Goal: Information Seeking & Learning: Learn about a topic

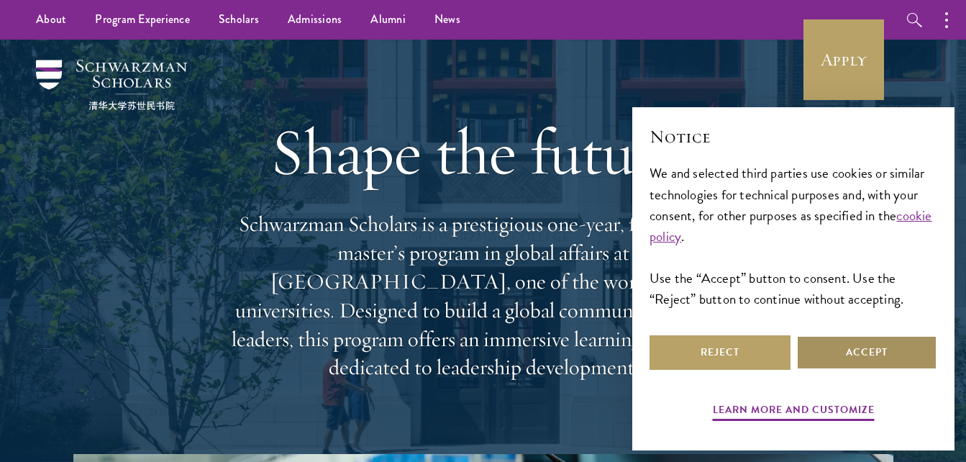
click at [855, 349] on button "Accept" at bounding box center [866, 352] width 141 height 35
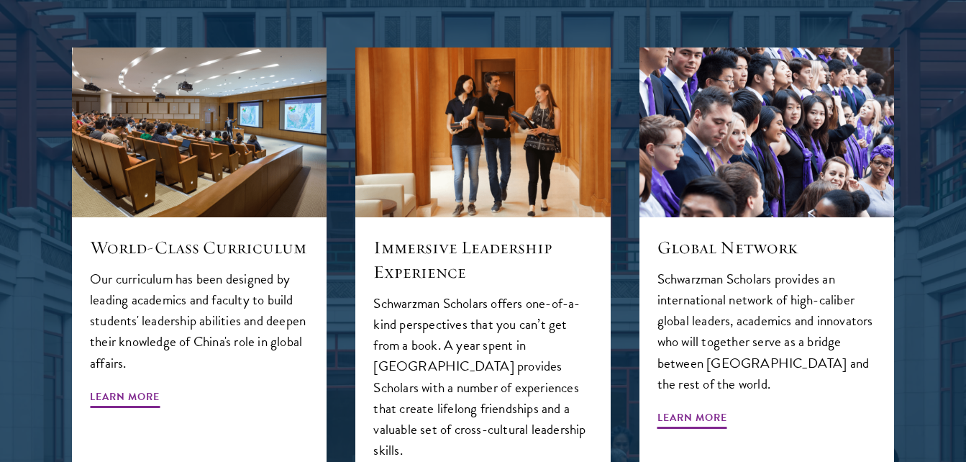
scroll to position [1658, 0]
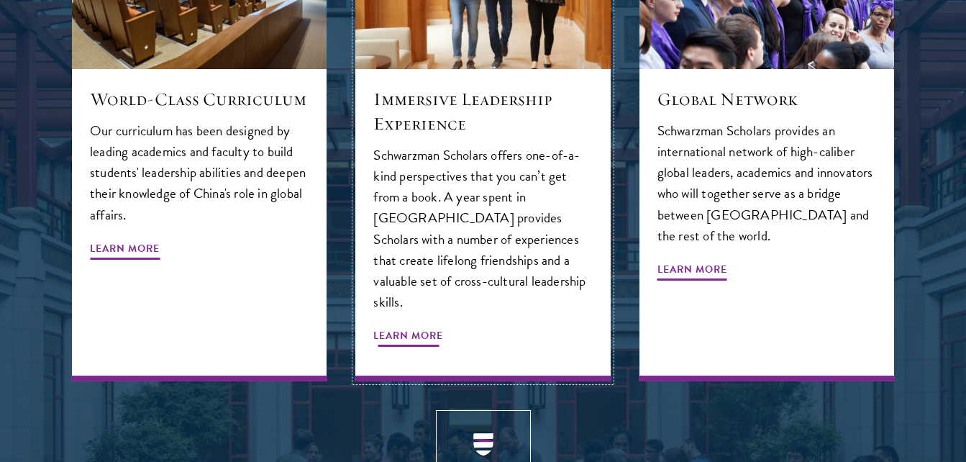
click at [404, 326] on span "Learn More" at bounding box center [408, 337] width 70 height 22
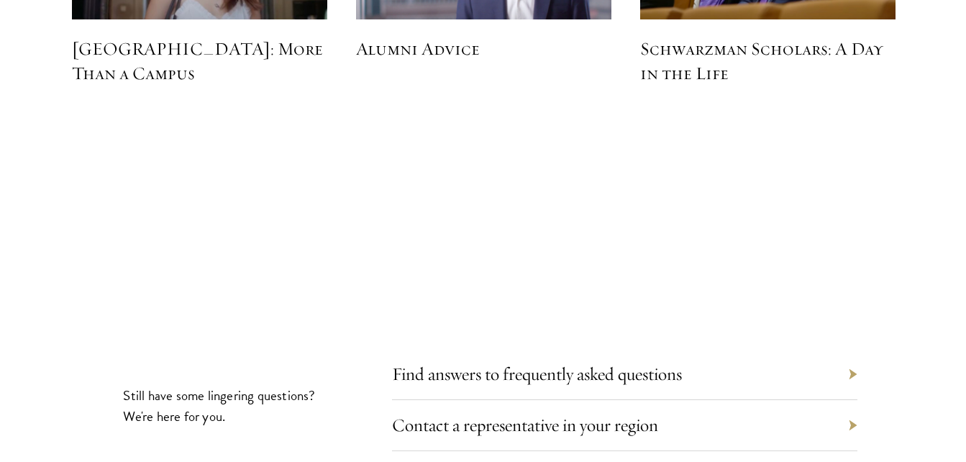
scroll to position [4458, 0]
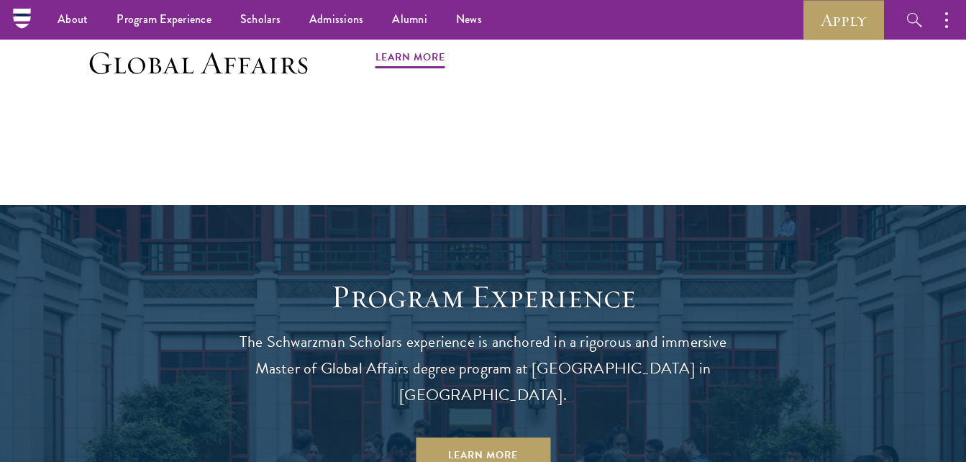
scroll to position [1010, 0]
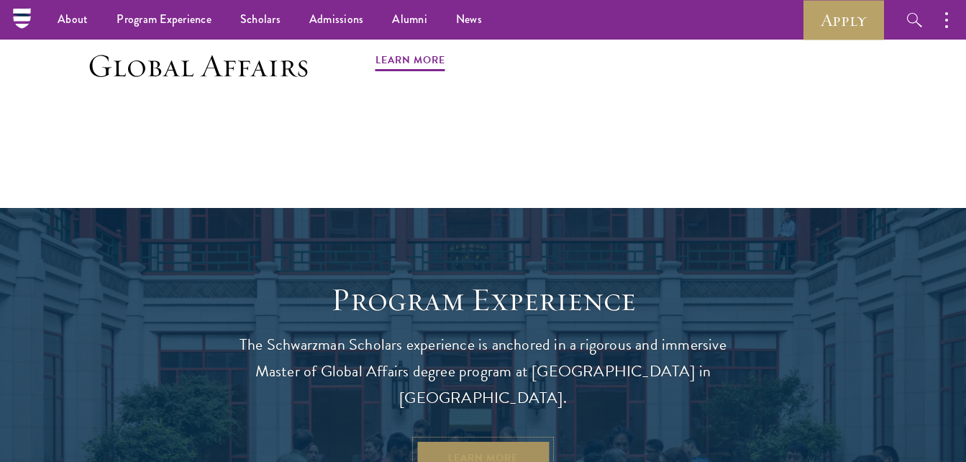
click at [490, 440] on link "Learn More" at bounding box center [483, 457] width 134 height 35
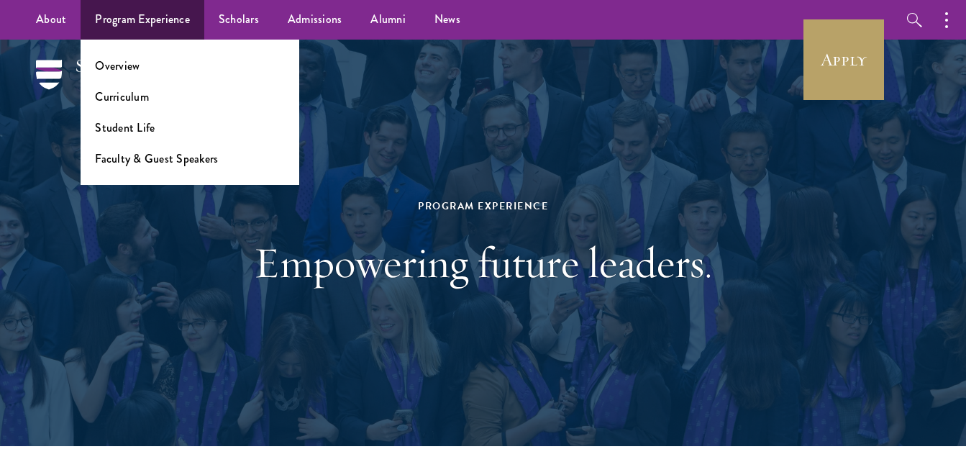
click at [129, 87] on ul "Overview Curriculum Student Life Faculty & Guest Speakers" at bounding box center [190, 112] width 219 height 145
click at [122, 101] on link "Curriculum" at bounding box center [122, 96] width 54 height 17
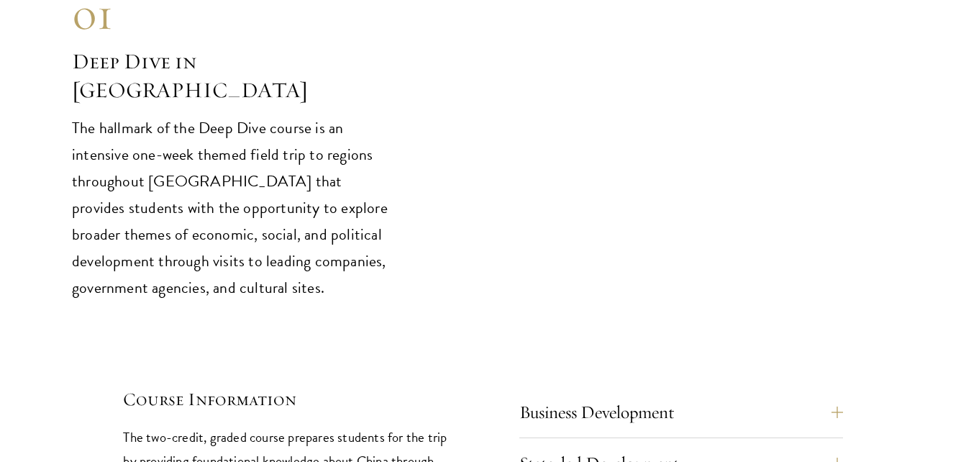
scroll to position [6112, 0]
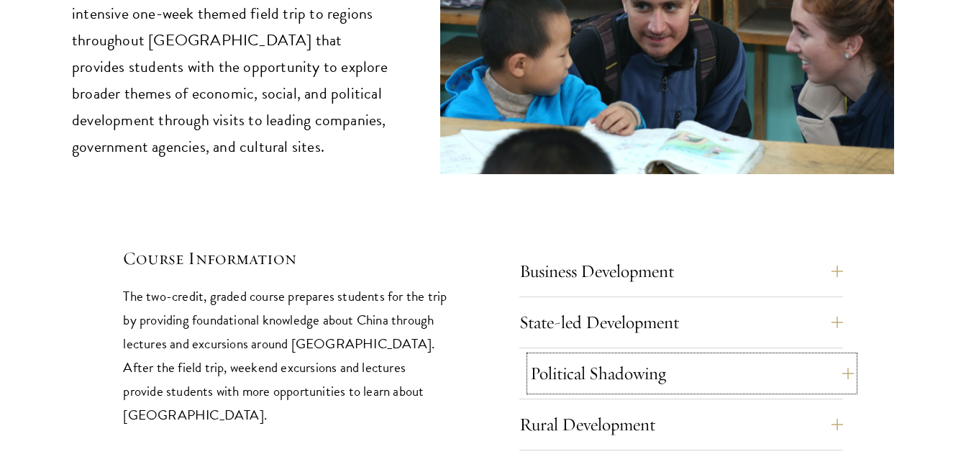
click at [659, 356] on button "Political Shadowing" at bounding box center [692, 373] width 324 height 35
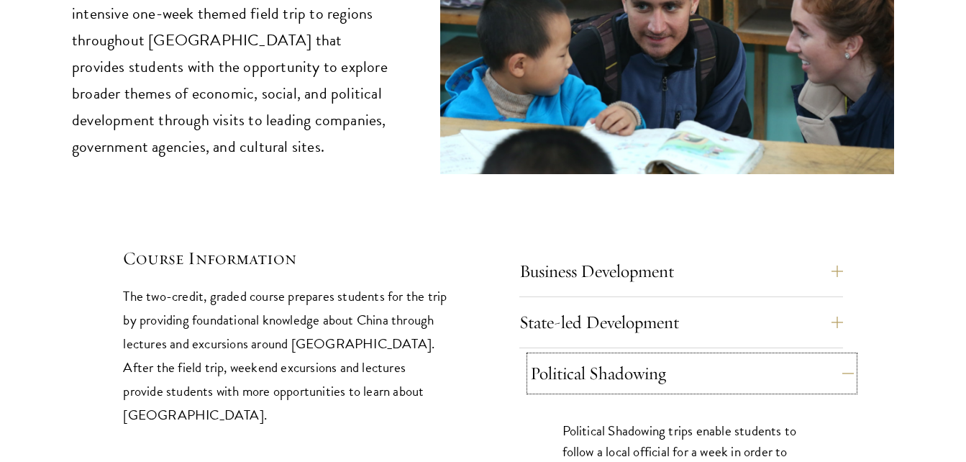
click at [657, 356] on button "Political Shadowing" at bounding box center [692, 373] width 324 height 35
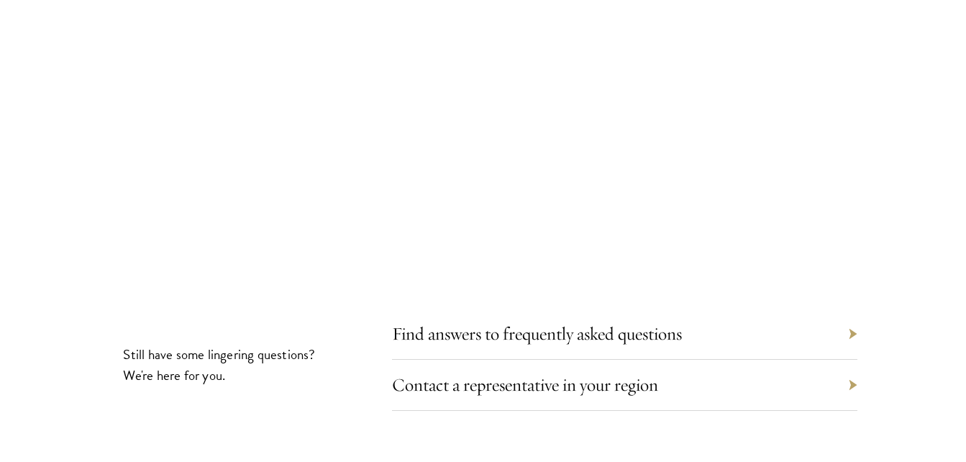
scroll to position [7910, 0]
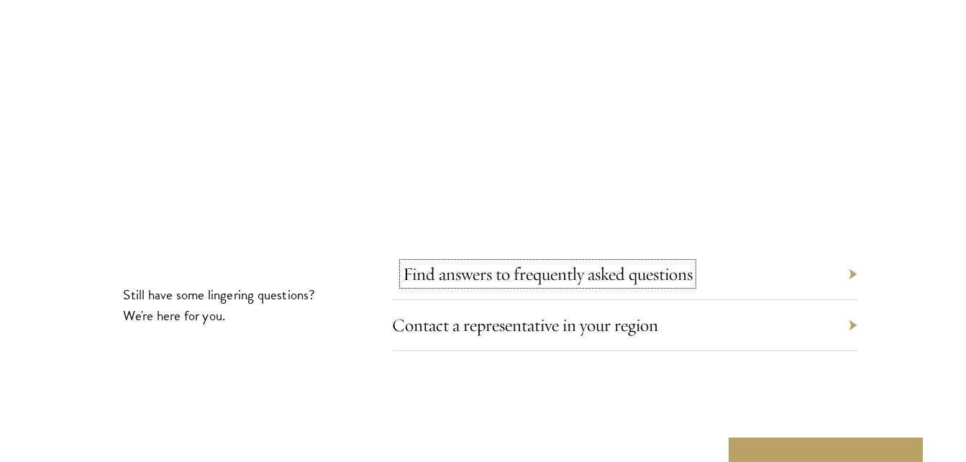
click at [490, 262] on link "Find answers to frequently asked questions" at bounding box center [548, 273] width 290 height 22
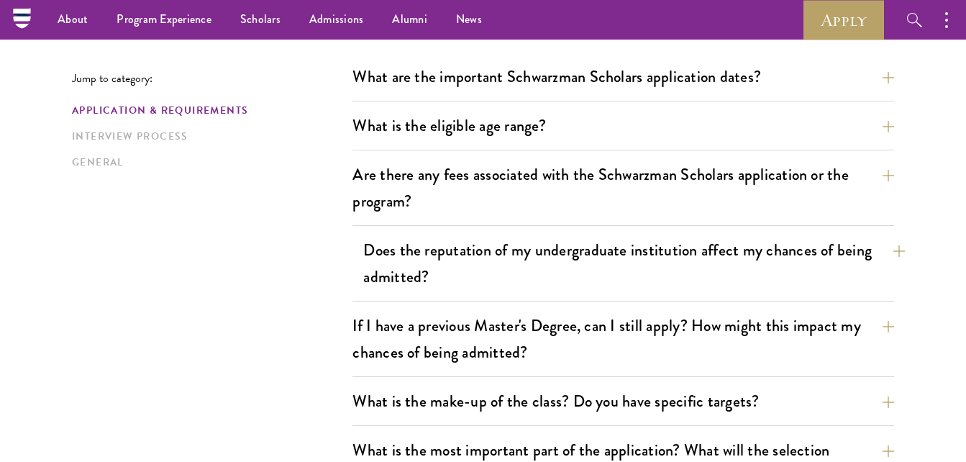
scroll to position [360, 0]
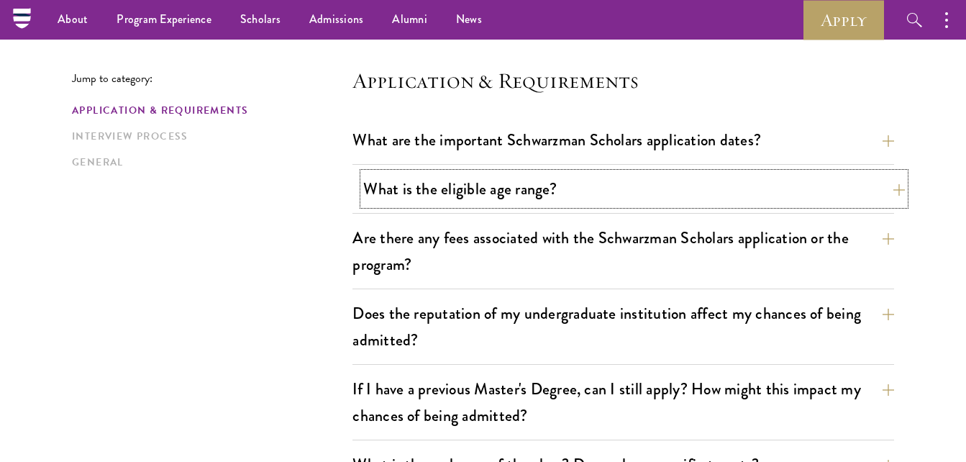
click at [566, 192] on button "What is the eligible age range?" at bounding box center [633, 189] width 541 height 32
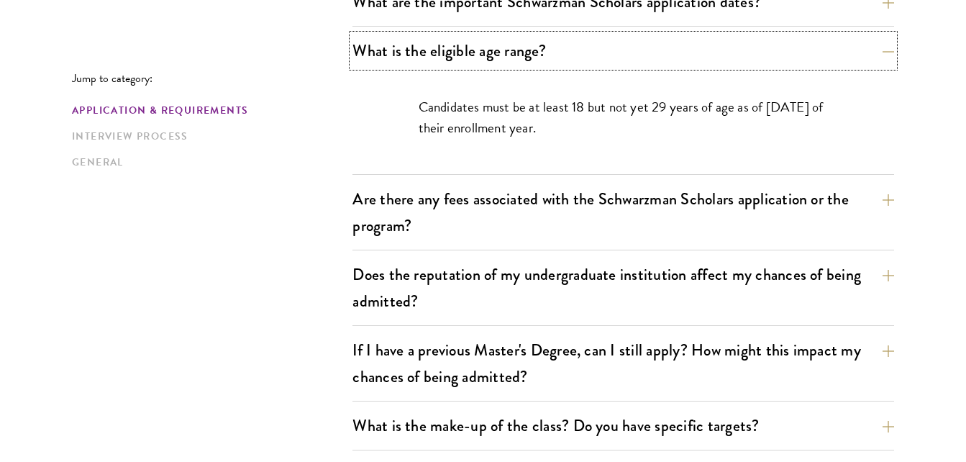
scroll to position [503, 0]
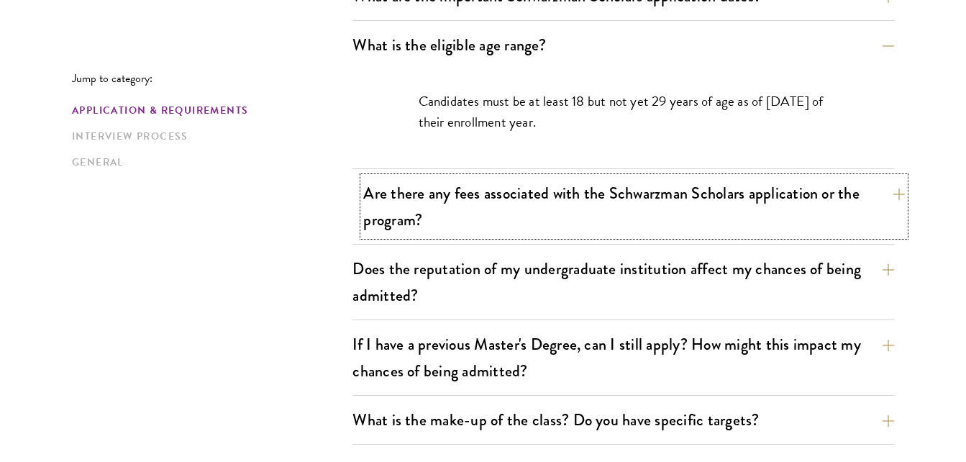
click at [393, 210] on button "Are there any fees associated with the Schwarzman Scholars application or the p…" at bounding box center [633, 206] width 541 height 59
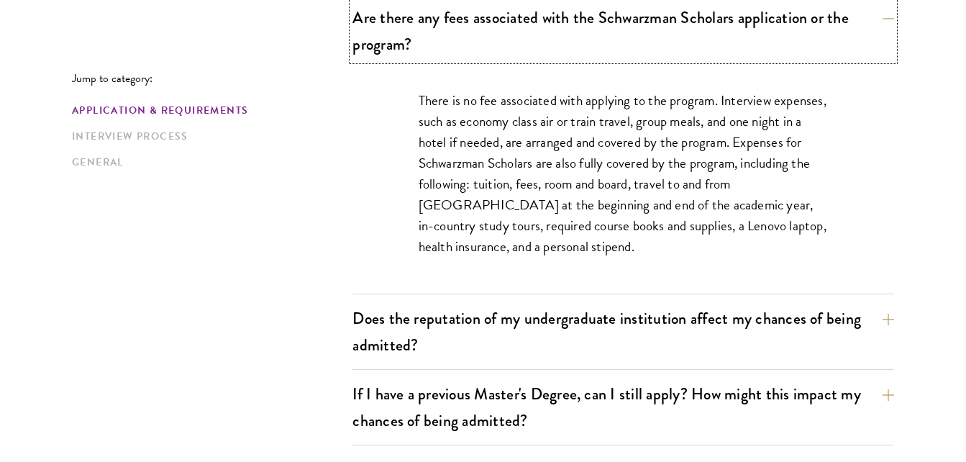
scroll to position [719, 0]
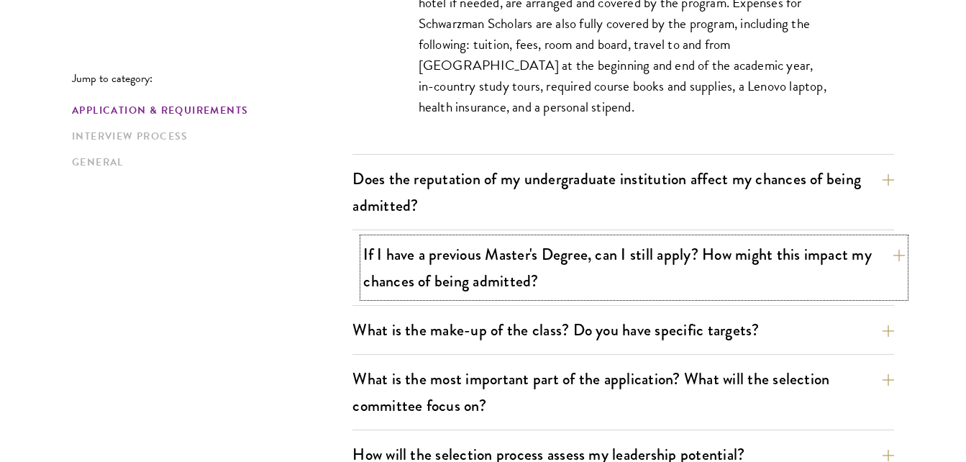
click at [372, 267] on button "If I have a previous Master's Degree, can I still apply? How might this impact …" at bounding box center [633, 267] width 541 height 59
